Goal: Find specific page/section: Find specific page/section

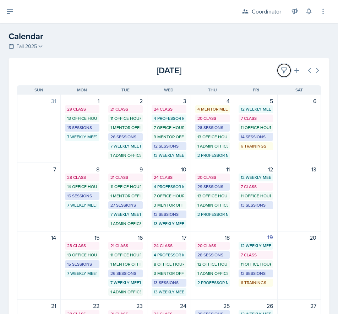
drag, startPoint x: 279, startPoint y: 70, endPoint x: 246, endPoint y: 81, distance: 34.8
click at [281, 70] on icon at bounding box center [284, 70] width 7 height 7
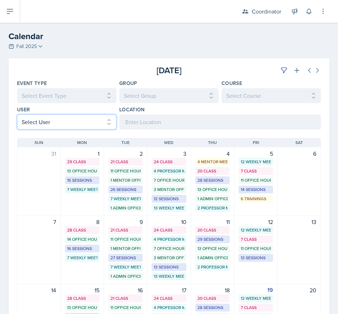
click at [59, 120] on select "Select User All [PERSON_NAME] [PERSON_NAME] [PERSON_NAME] [PERSON_NAME] [PERSON…" at bounding box center [67, 121] width 100 height 15
select select "4ddb0bad-5829-46d2-b018-506f464cdf6a"
click at [17, 114] on select "Select User All [PERSON_NAME] [PERSON_NAME] [PERSON_NAME] [PERSON_NAME] [PERSON…" at bounding box center [67, 121] width 100 height 15
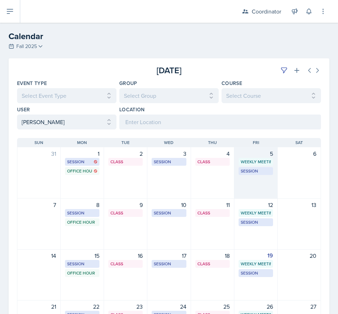
click at [246, 187] on div "5 Weekly Meeting SSC 2:00 PM - 3:00 PM Session BAB 204 12:30 PM - 1:30 PM" at bounding box center [256, 173] width 43 height 52
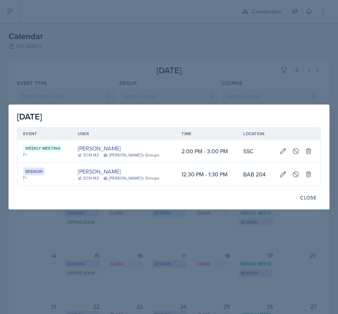
click at [171, 13] on div at bounding box center [169, 157] width 338 height 314
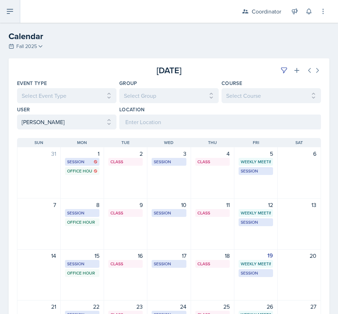
click at [10, 15] on icon at bounding box center [10, 11] width 9 height 9
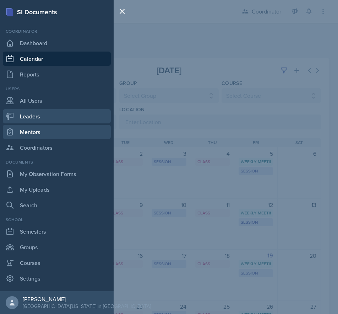
click at [45, 121] on link "Leaders" at bounding box center [57, 116] width 108 height 14
select select "19fb88f7-c89b-4031-b5a0-458fd49807a1"
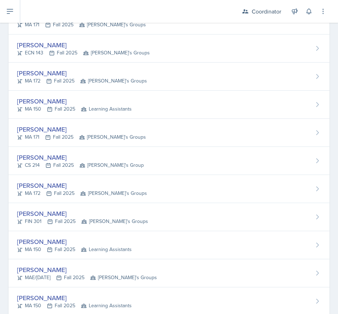
scroll to position [604, 0]
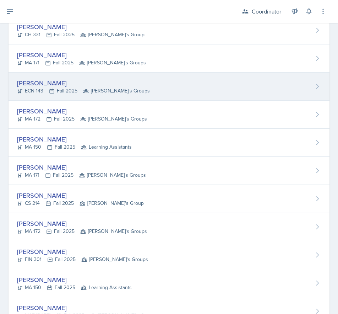
click at [65, 96] on div "Jacob Green ECN 143 Fall 2025 Zack's Groups" at bounding box center [169, 86] width 321 height 28
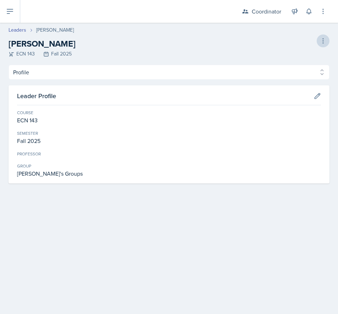
click at [319, 43] on div "Jacob Green ECN 143 Fall 2025 Delete Leader" at bounding box center [169, 47] width 321 height 20
click at [321, 43] on icon at bounding box center [323, 40] width 7 height 7
click at [9, 9] on icon at bounding box center [10, 11] width 6 height 4
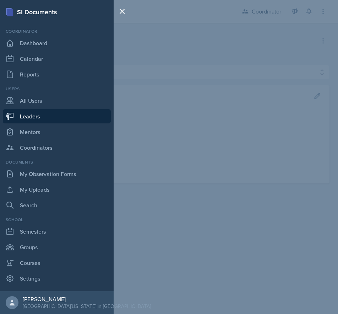
click at [43, 120] on link "Leaders" at bounding box center [57, 116] width 108 height 14
select select "19fb88f7-c89b-4031-b5a0-458fd49807a1"
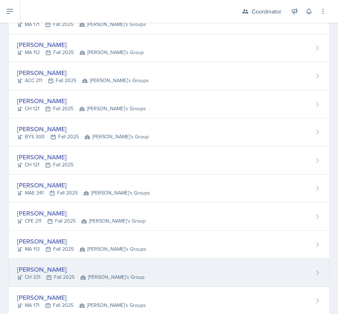
scroll to position [426, 0]
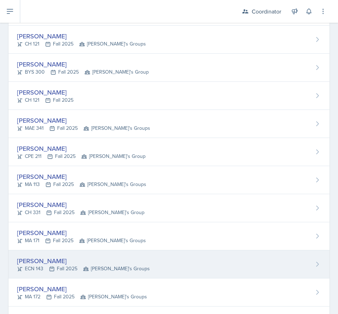
click at [65, 257] on div "[PERSON_NAME]" at bounding box center [83, 261] width 133 height 10
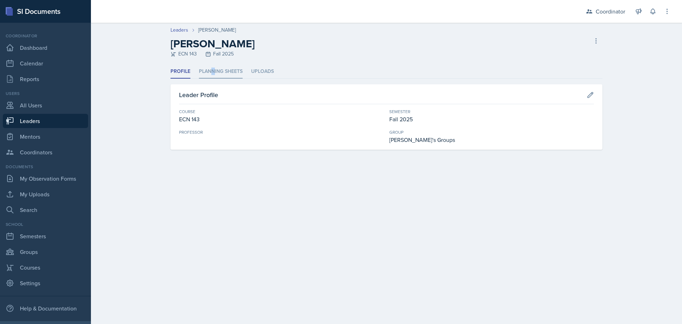
click at [214, 71] on li "Planning Sheets" at bounding box center [221, 72] width 44 height 14
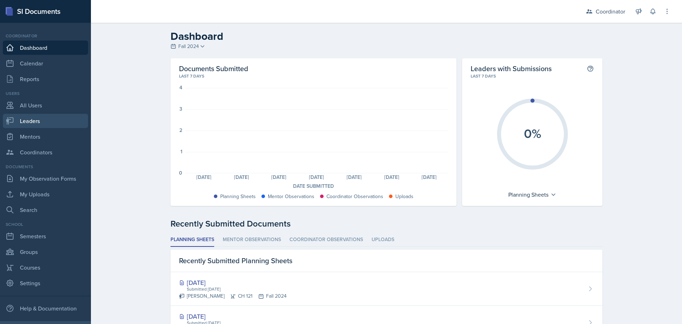
click at [26, 117] on link "Leaders" at bounding box center [45, 121] width 85 height 14
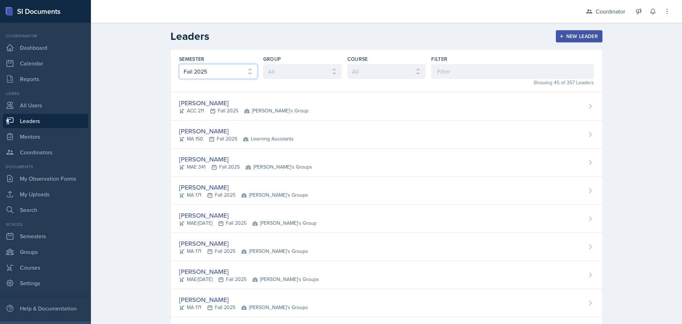
click at [204, 74] on select "All Fall 2025 Spring 2025 Fall 2024 Spring 2024 Fall 2023 Spring 2023 Fall 2022…" at bounding box center [218, 71] width 79 height 15
select select "8c3db506-cd10-4819-a085-b8ca3b52d6db"
click at [179, 64] on select "All Fall 2025 Spring 2025 Fall 2024 Spring 2024 Fall 2023 Spring 2023 Fall 2022…" at bounding box center [218, 71] width 79 height 15
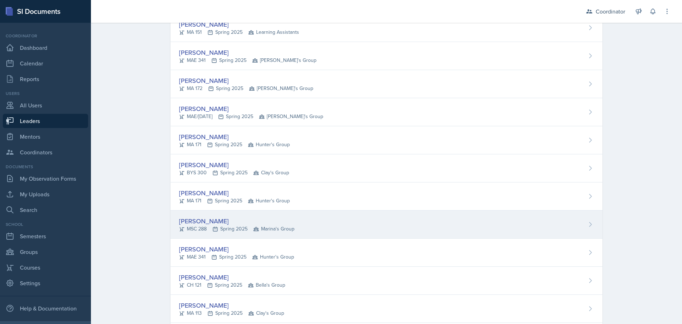
scroll to position [284, 0]
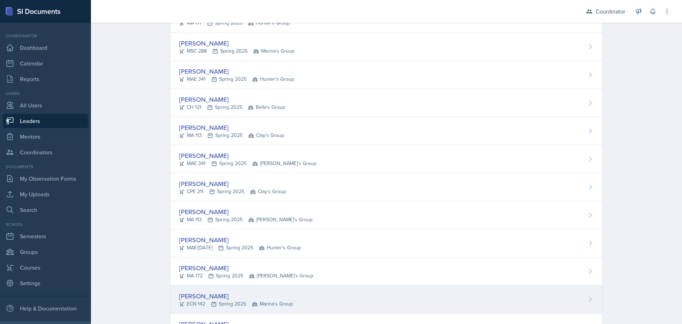
click at [255, 305] on span "Marina's Group" at bounding box center [272, 303] width 41 height 7
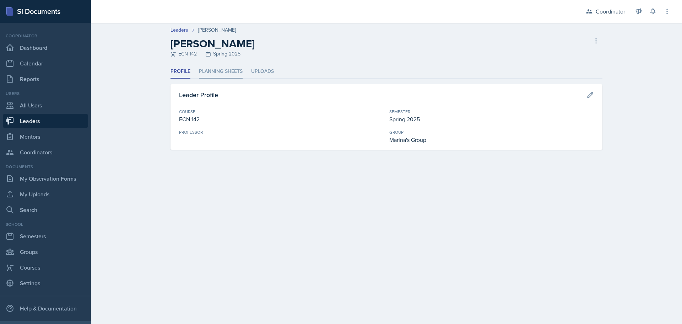
click at [221, 71] on li "Planning Sheets" at bounding box center [221, 72] width 44 height 14
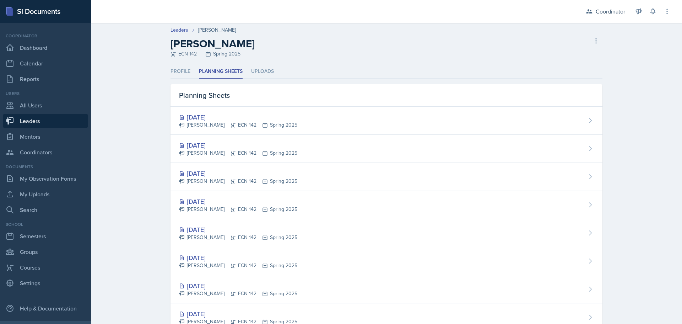
click at [36, 121] on link "Leaders" at bounding box center [45, 121] width 85 height 14
select select "19fb88f7-c89b-4031-b5a0-458fd49807a1"
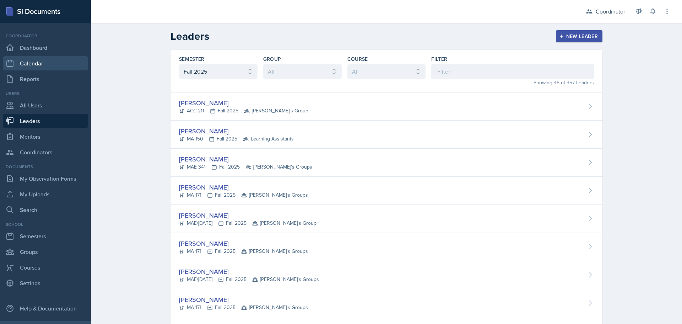
click at [38, 62] on link "Calendar" at bounding box center [45, 63] width 85 height 14
